Goal: Navigation & Orientation: Understand site structure

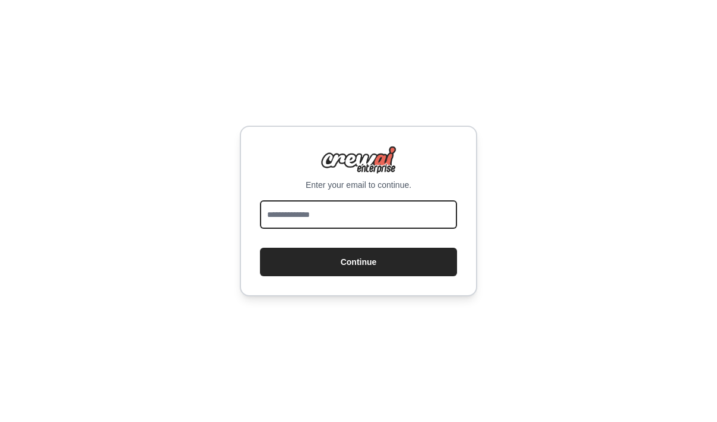
click at [318, 217] on input "email" at bounding box center [358, 215] width 197 height 28
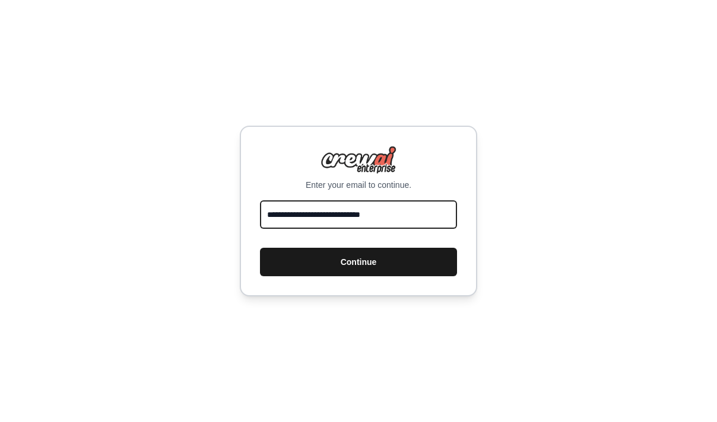
type input "**********"
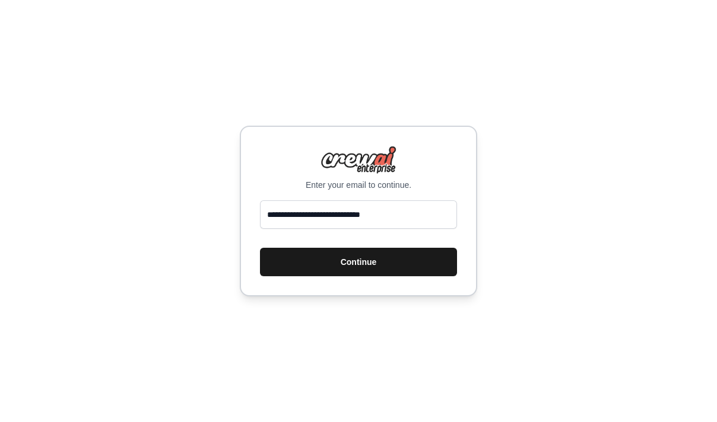
click at [343, 269] on button "Continue" at bounding box center [358, 262] width 197 height 28
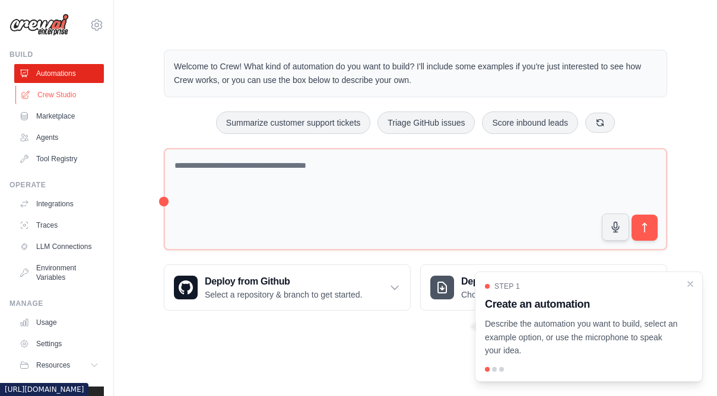
click at [65, 89] on link "Crew Studio" at bounding box center [60, 94] width 90 height 19
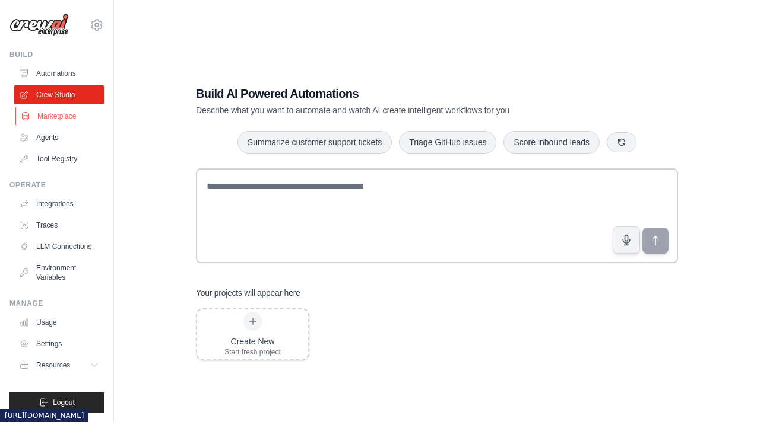
click at [51, 116] on link "Marketplace" at bounding box center [60, 116] width 90 height 19
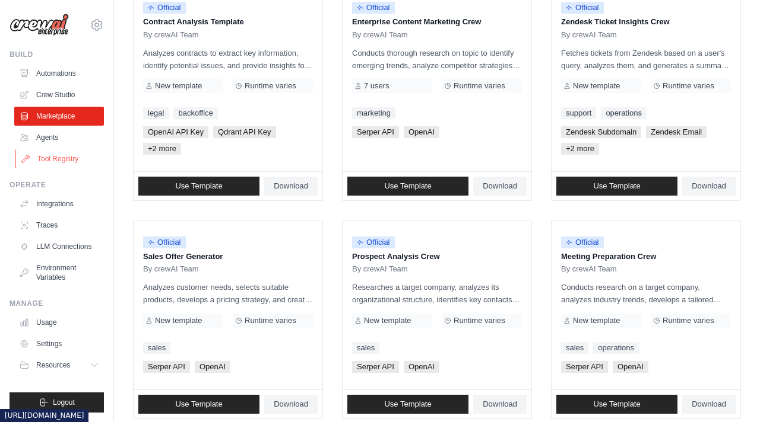
scroll to position [74, 0]
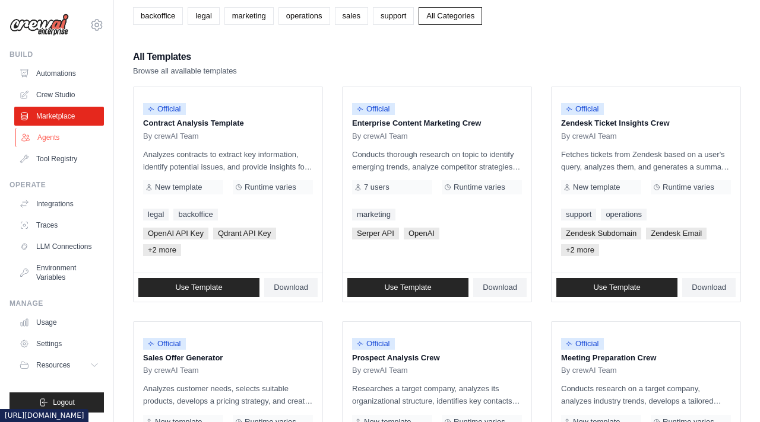
click at [55, 133] on link "Agents" at bounding box center [60, 137] width 90 height 19
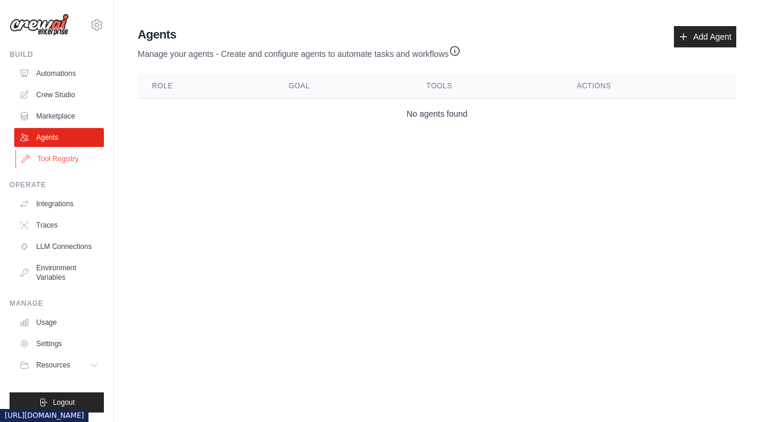
click at [47, 157] on link "Tool Registry" at bounding box center [60, 159] width 90 height 19
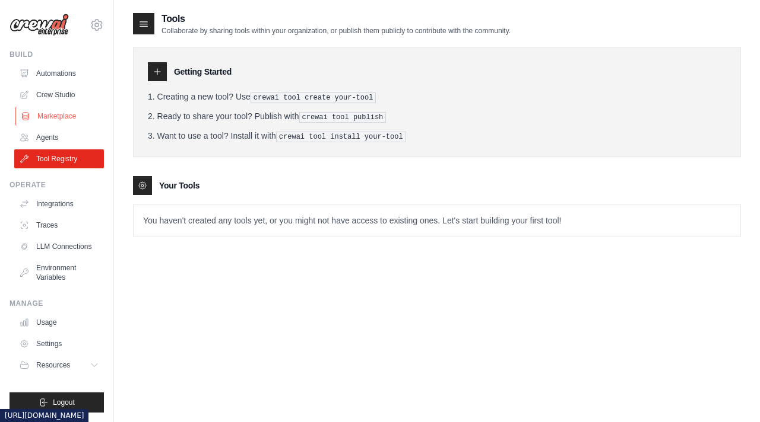
click at [57, 121] on link "Marketplace" at bounding box center [60, 116] width 90 height 19
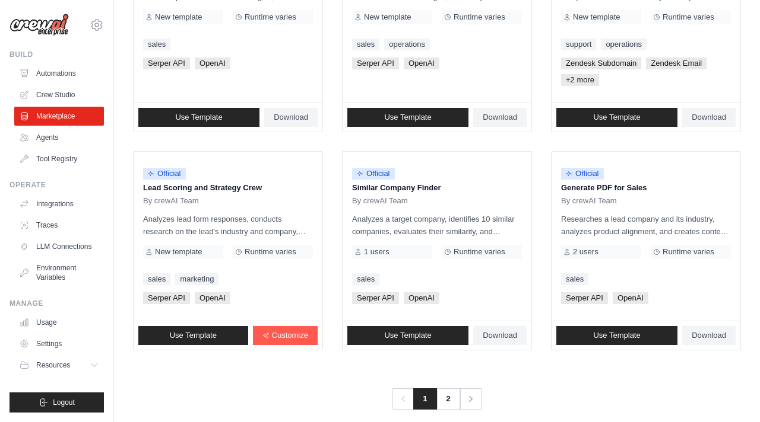
scroll to position [710, 0]
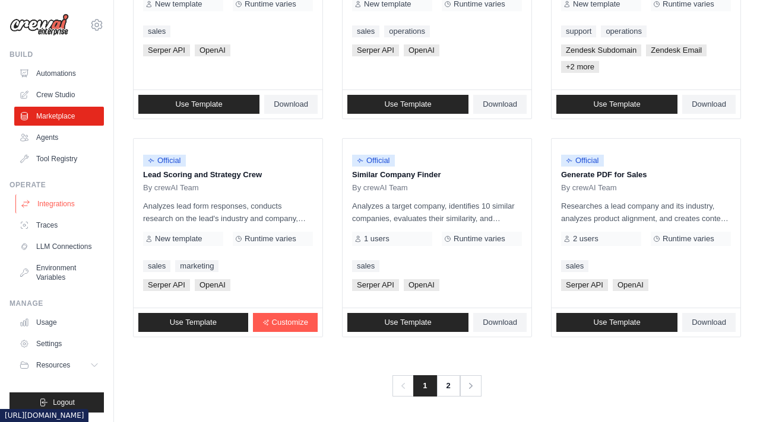
click at [69, 206] on link "Integrations" at bounding box center [60, 204] width 90 height 19
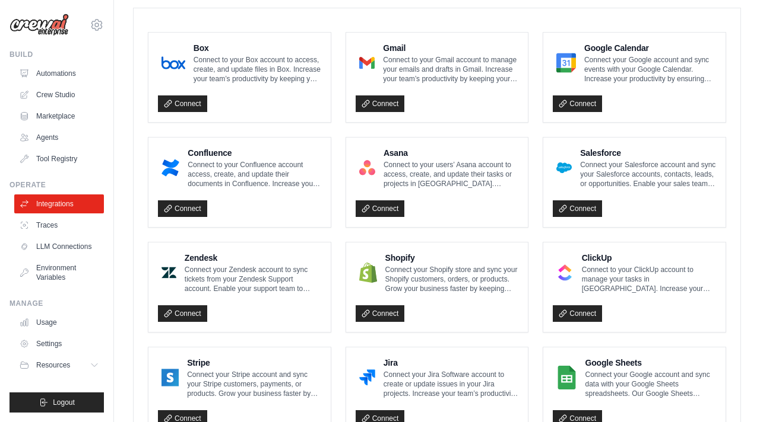
scroll to position [253, 0]
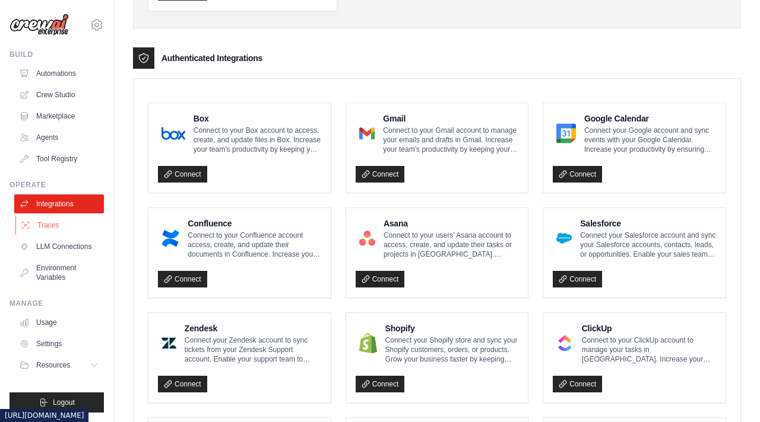
click at [49, 223] on link "Traces" at bounding box center [60, 225] width 90 height 19
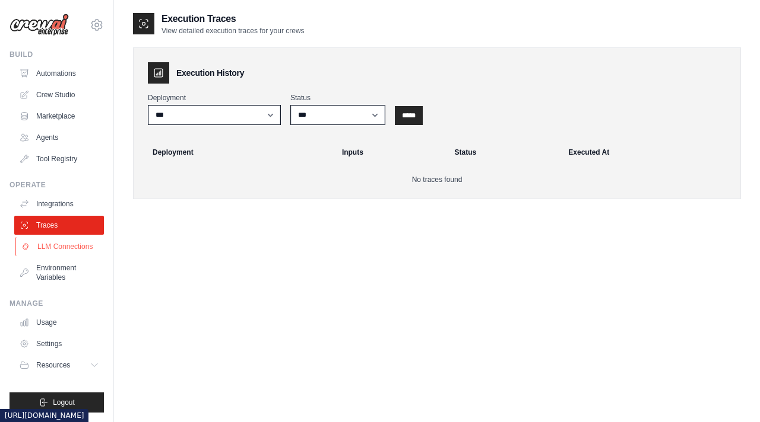
click at [55, 250] on link "LLM Connections" at bounding box center [60, 246] width 90 height 19
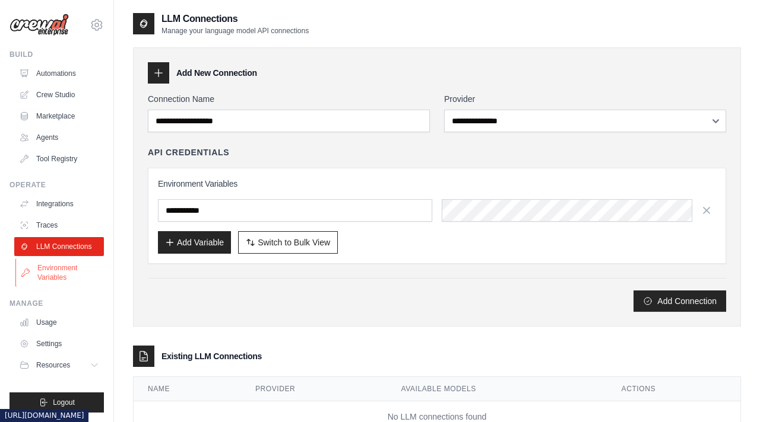
click at [53, 272] on link "Environment Variables" at bounding box center [60, 273] width 90 height 28
